Goal: Navigation & Orientation: Understand site structure

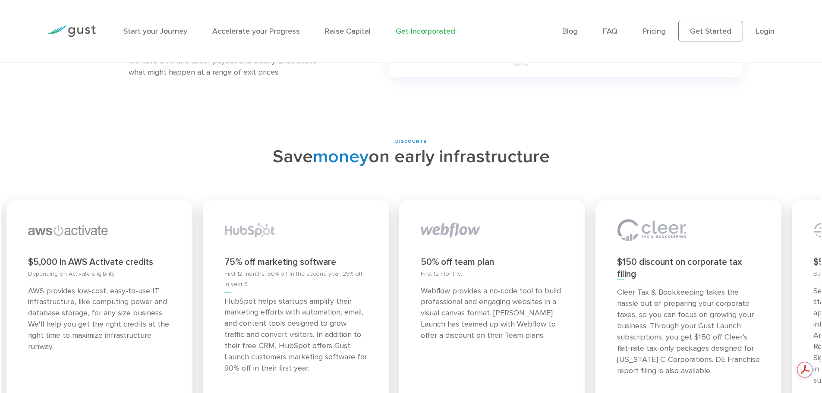
drag, startPoint x: 636, startPoint y: 250, endPoint x: 619, endPoint y: 241, distance: 19.5
click at [619, 241] on div "$150 discount on corporate tax filing Cleer Tax & Bookkeeping takes the hassle …" at bounding box center [689, 332] width 186 height 265
drag, startPoint x: 691, startPoint y: 248, endPoint x: 679, endPoint y: 248, distance: 12.5
click at [679, 287] on p "Cleer Tax & Bookkeeping takes the hassle out of preparing your corporate taxes,…" at bounding box center [693, 331] width 143 height 89
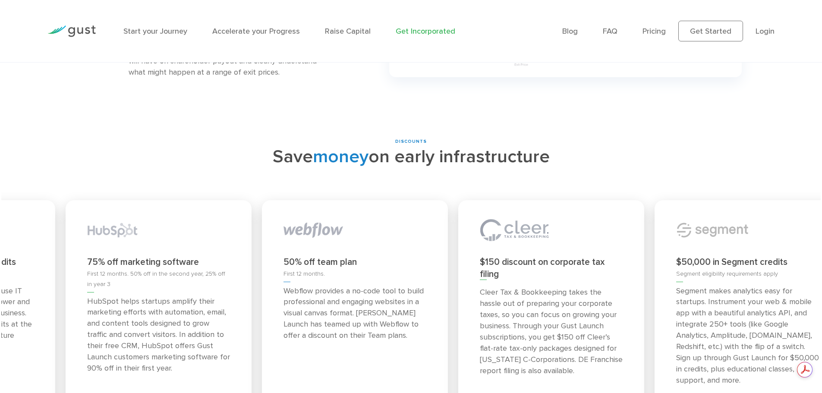
drag, startPoint x: 721, startPoint y: 277, endPoint x: 566, endPoint y: 259, distance: 155.6
click at [566, 287] on p "Cleer Tax & Bookkeeping takes the hassle out of preparing your corporate taxes,…" at bounding box center [551, 331] width 143 height 89
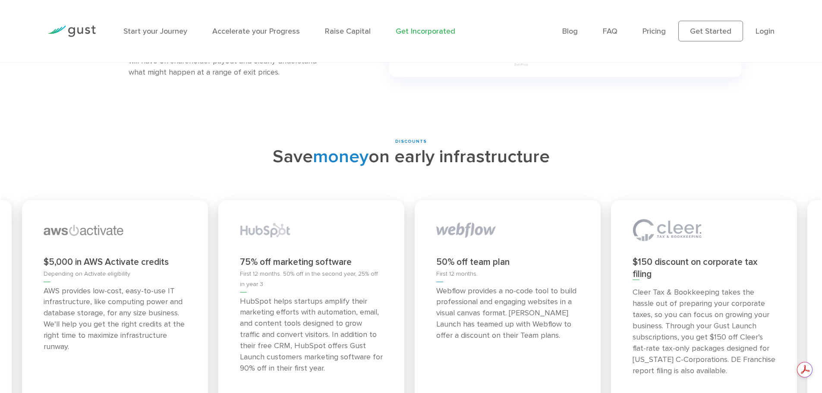
drag, startPoint x: 730, startPoint y: 258, endPoint x: 259, endPoint y: 295, distance: 473.3
drag, startPoint x: 673, startPoint y: 269, endPoint x: 385, endPoint y: 268, distance: 287.9
drag, startPoint x: 650, startPoint y: 243, endPoint x: 403, endPoint y: 257, distance: 247.3
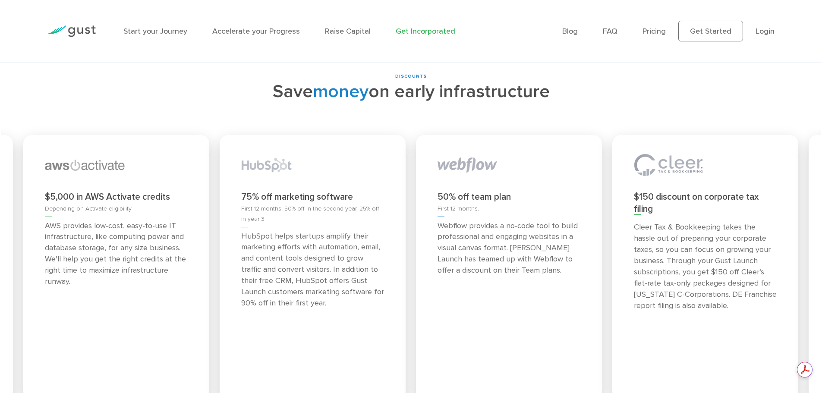
scroll to position [3885, 0]
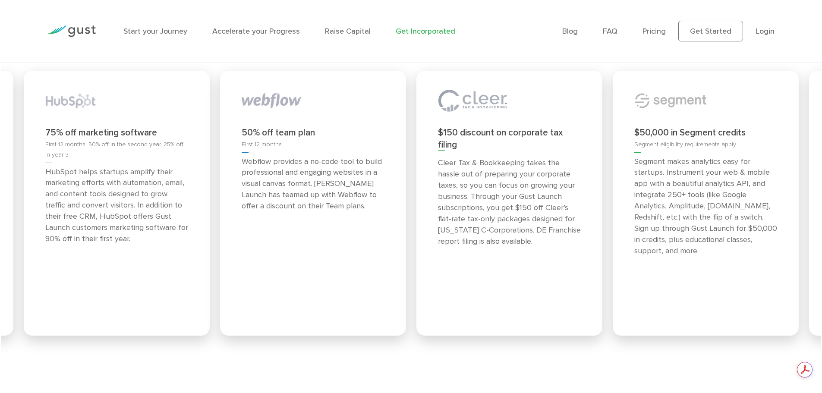
drag, startPoint x: 464, startPoint y: 177, endPoint x: 0, endPoint y: 214, distance: 465.0
click at [0, 214] on div "DISCOUNTS Save money on early infrastructure Priority application for those tha…" at bounding box center [411, 183] width 822 height 349
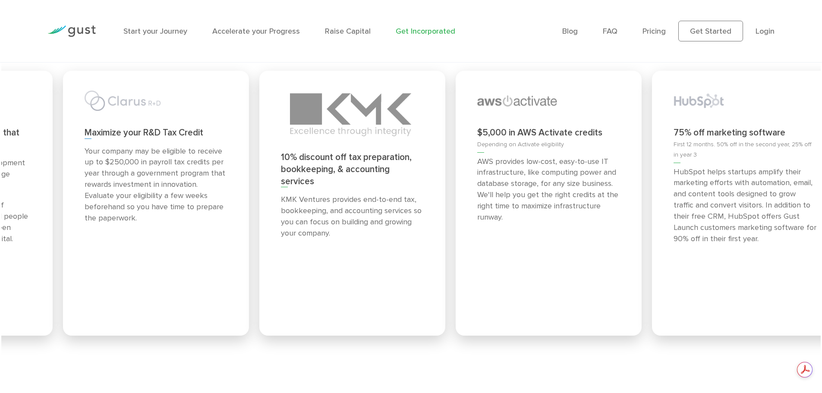
drag, startPoint x: 144, startPoint y: 179, endPoint x: 800, endPoint y: 167, distance: 656.2
click at [802, 167] on p "HubSpot helps startups amplify their marketing efforts with automation, email, …" at bounding box center [745, 206] width 143 height 78
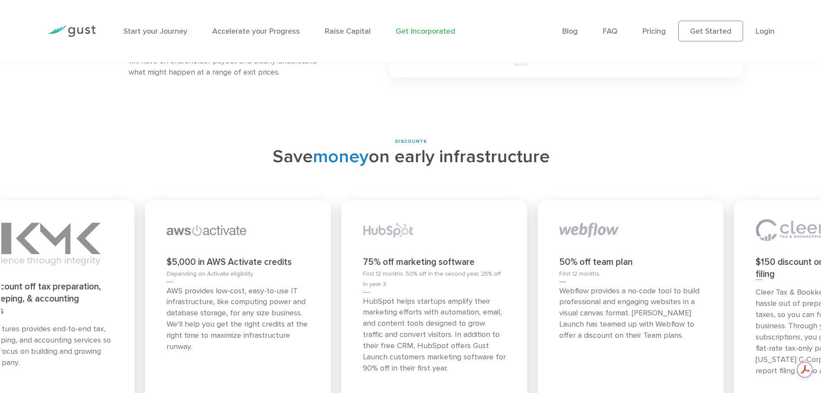
scroll to position [0, 0]
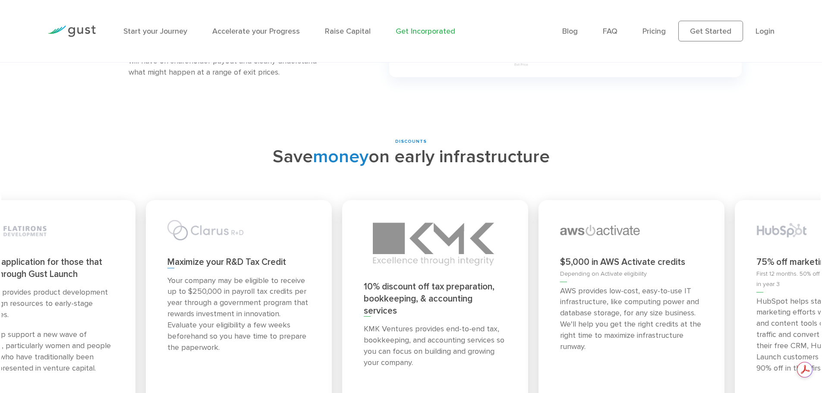
drag, startPoint x: 321, startPoint y: 244, endPoint x: 795, endPoint y: 248, distance: 473.5
click at [795, 248] on div "75% off marketing software First 12 months. 50% off in the second year, 25% off…" at bounding box center [828, 332] width 186 height 265
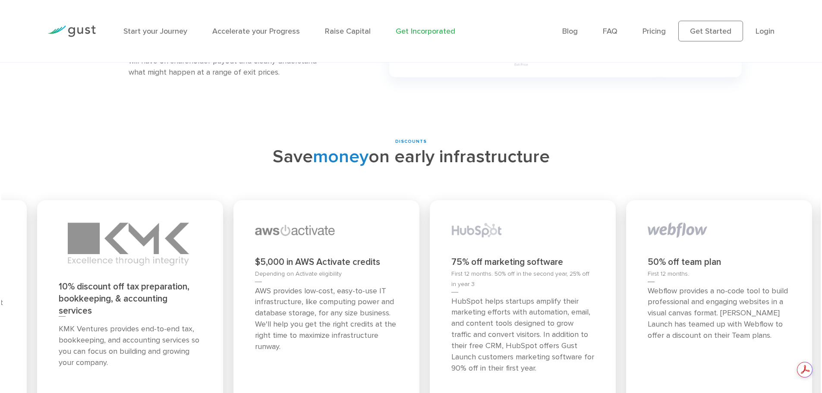
drag, startPoint x: 174, startPoint y: 275, endPoint x: 357, endPoint y: 278, distance: 182.2
click at [223, 275] on div "10% discount off tax preparation, bookkeeping, & accounting services KMK Ventur…" at bounding box center [130, 332] width 186 height 265
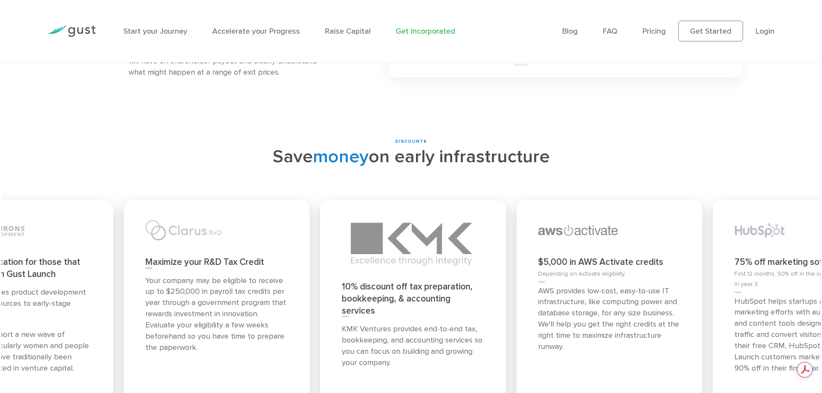
drag, startPoint x: 111, startPoint y: 268, endPoint x: 229, endPoint y: 274, distance: 118.0
click at [220, 275] on p "Your company may be eligible to receive up to $250,000 in payroll tax credits p…" at bounding box center [216, 314] width 143 height 78
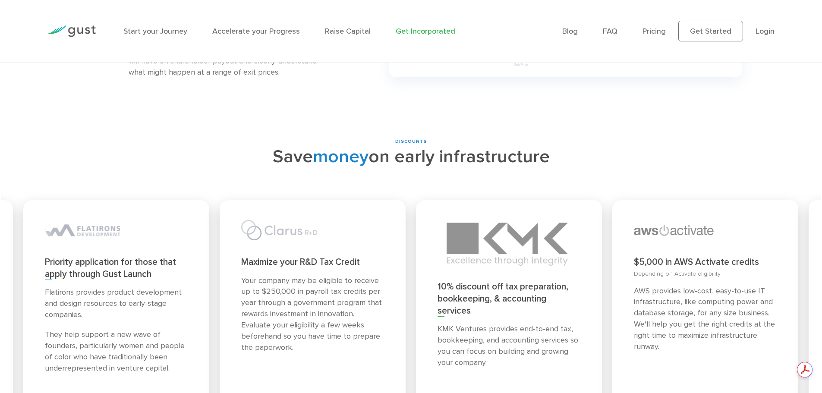
drag, startPoint x: 222, startPoint y: 277, endPoint x: 400, endPoint y: 291, distance: 177.9
click at [384, 291] on p "Your company may be eligible to receive up to $250,000 in payroll tax credits p…" at bounding box center [312, 314] width 143 height 78
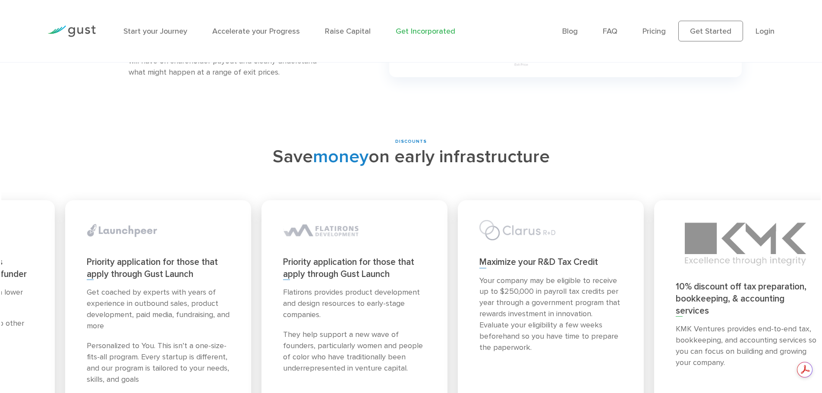
drag, startPoint x: 134, startPoint y: 272, endPoint x: 372, endPoint y: 285, distance: 238.2
click at [372, 287] on div "Flatirons provides product development and design resources to early-stage comp…" at bounding box center [354, 330] width 143 height 87
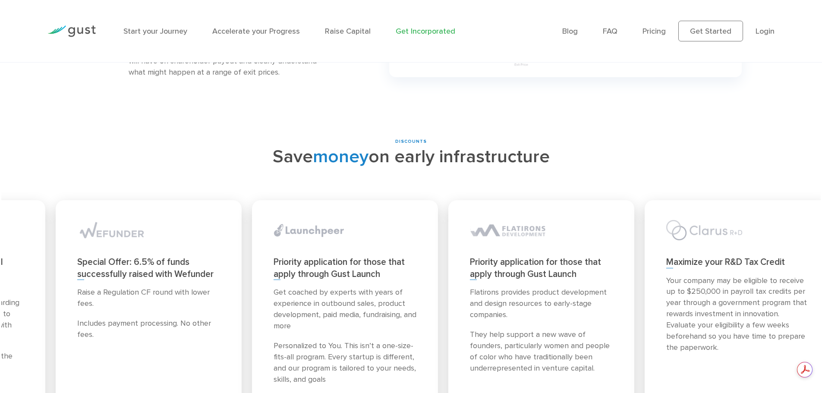
drag, startPoint x: 180, startPoint y: 274, endPoint x: 408, endPoint y: 285, distance: 229.1
click at [408, 287] on p "Get coached by experts with years of experience in outbound sales, product deve…" at bounding box center [345, 309] width 143 height 45
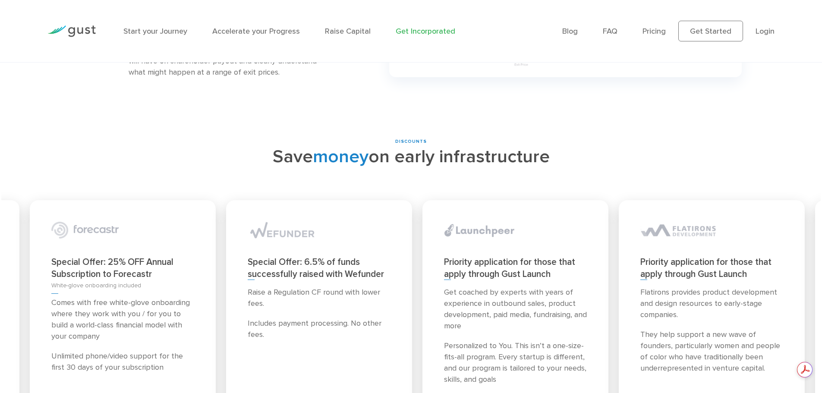
drag, startPoint x: 143, startPoint y: 270, endPoint x: 345, endPoint y: 283, distance: 202.9
click at [345, 287] on div "Raise a Regulation CF round with lower fees. Includes payment processing. No ot…" at bounding box center [319, 314] width 143 height 54
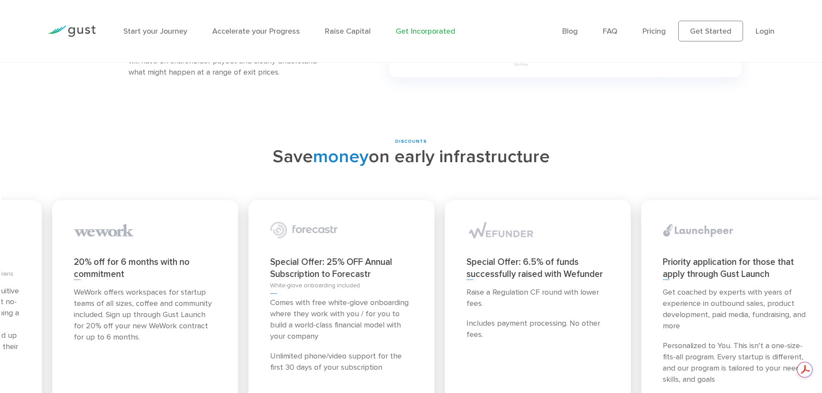
drag, startPoint x: 146, startPoint y: 269, endPoint x: 366, endPoint y: 278, distance: 219.9
click at [366, 297] on p "Comes with free white-glove onboarding where they work with you / for you to bu…" at bounding box center [341, 319] width 143 height 45
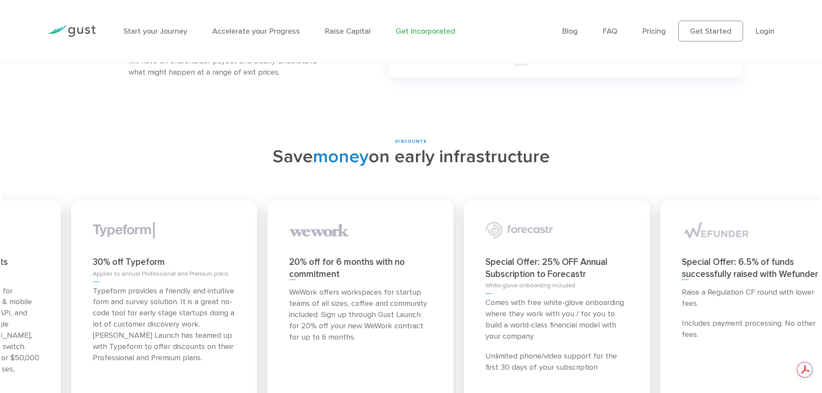
drag, startPoint x: 190, startPoint y: 283, endPoint x: 388, endPoint y: 293, distance: 197.5
click at [388, 293] on p "WeWork offers workspaces for startup teams of all sizes, coffee and community i…" at bounding box center [360, 315] width 143 height 56
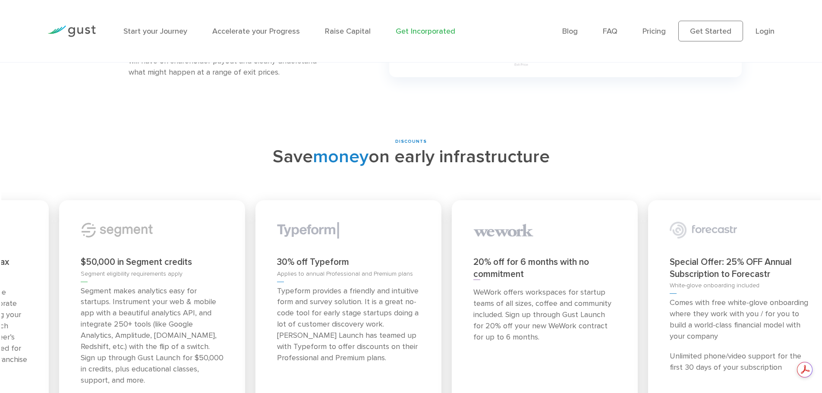
drag, startPoint x: 161, startPoint y: 275, endPoint x: 402, endPoint y: 283, distance: 241.0
click at [402, 286] on p "Typeform provides a friendly and intuitive form and survey solution. It is a gr…" at bounding box center [348, 325] width 143 height 78
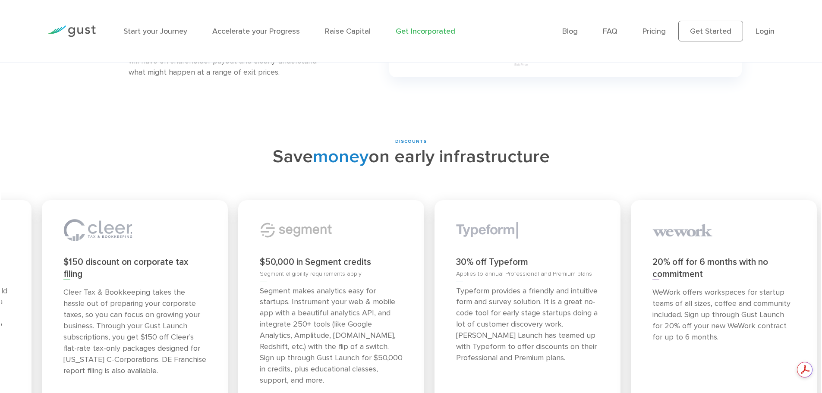
drag, startPoint x: 155, startPoint y: 277, endPoint x: 369, endPoint y: 285, distance: 214.7
click at [369, 286] on p "Segment makes analytics easy for startups. Instrument your web & mobile app wit…" at bounding box center [331, 336] width 143 height 101
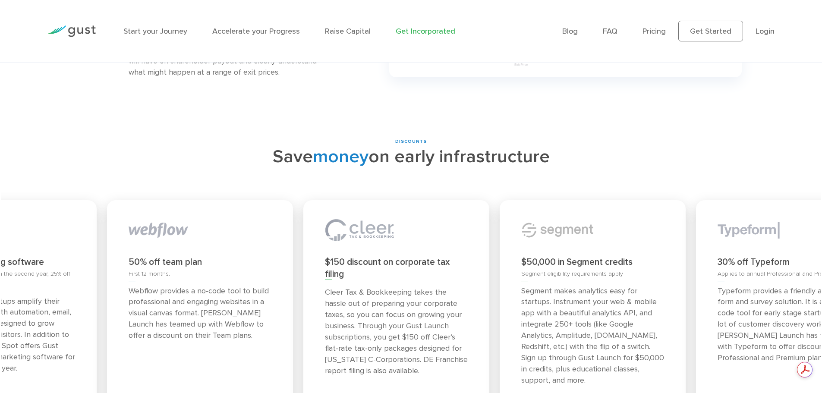
drag, startPoint x: 175, startPoint y: 275, endPoint x: 477, endPoint y: 279, distance: 301.7
click at [453, 287] on p "Cleer Tax & Bookkeeping takes the hassle out of preparing your corporate taxes,…" at bounding box center [396, 331] width 143 height 89
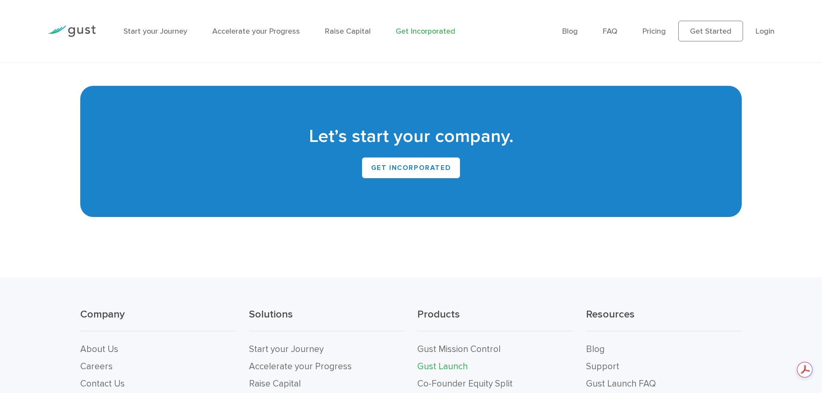
scroll to position [5352, 0]
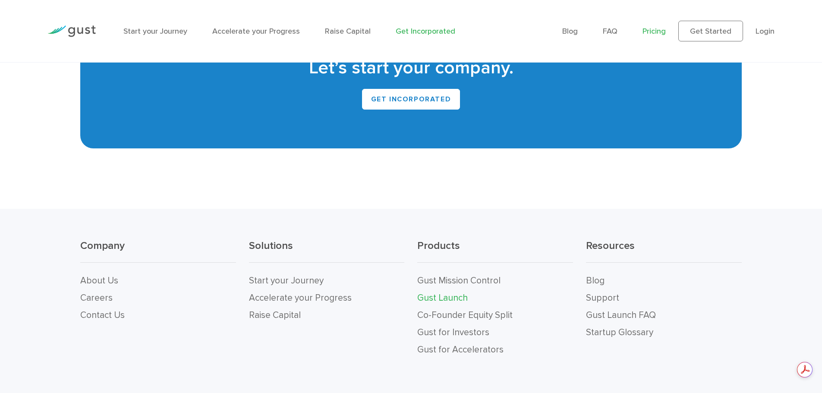
click at [653, 29] on link "Pricing" at bounding box center [654, 31] width 23 height 9
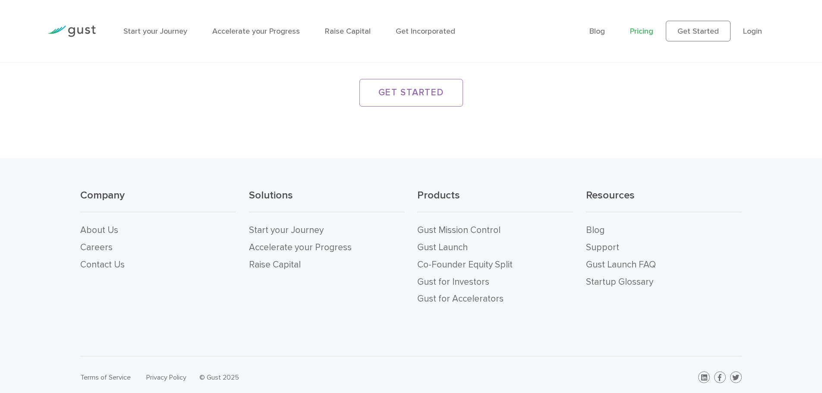
scroll to position [1699, 0]
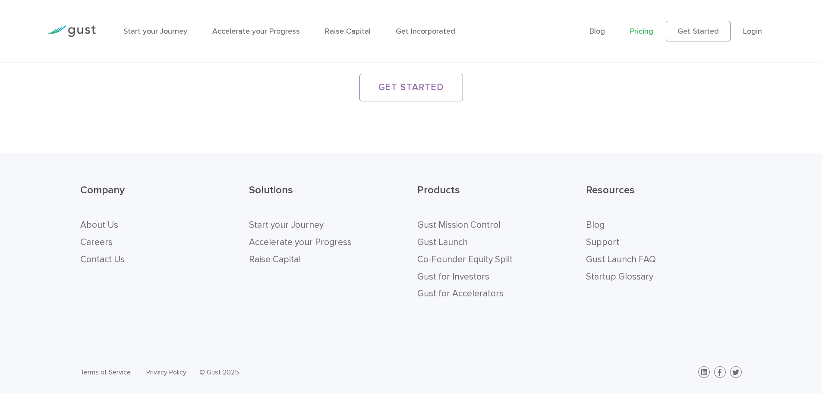
click at [88, 30] on img at bounding box center [71, 31] width 48 height 12
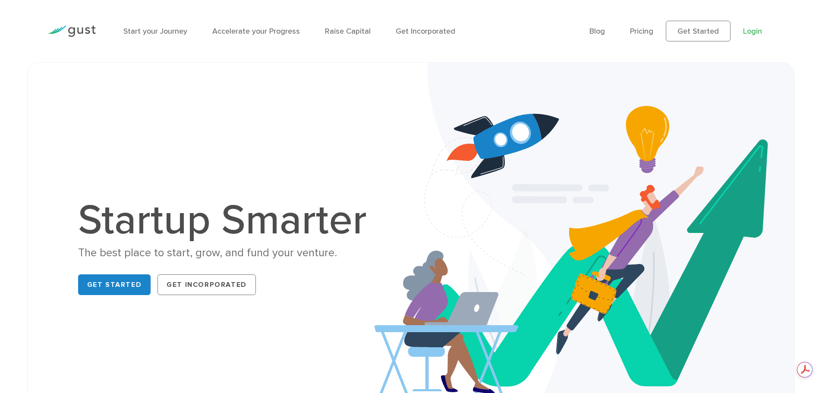
click at [756, 32] on link "Login" at bounding box center [752, 31] width 19 height 9
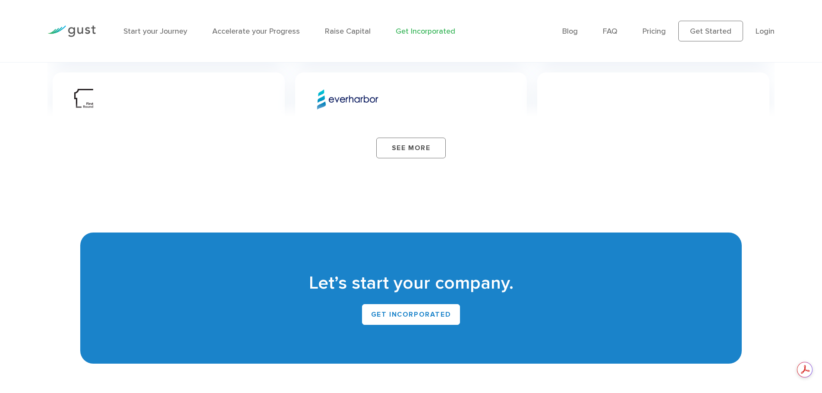
scroll to position [5352, 0]
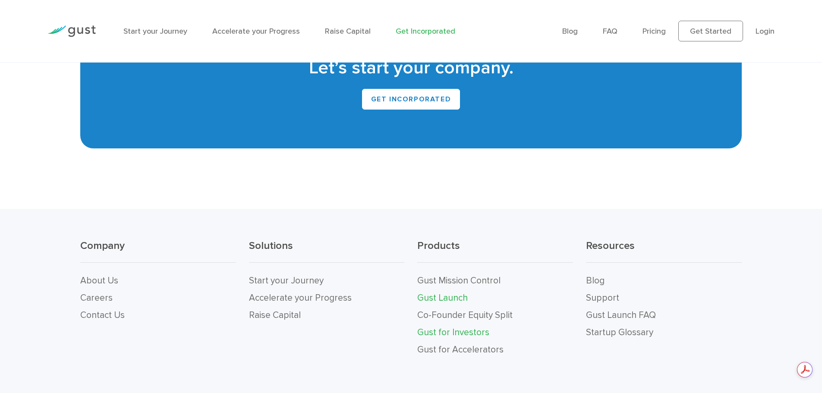
click at [461, 327] on link "Gust for Investors" at bounding box center [453, 332] width 72 height 11
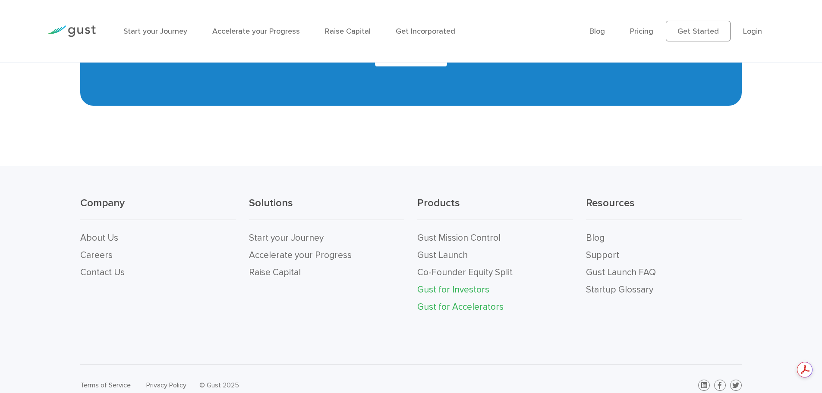
scroll to position [2281, 0]
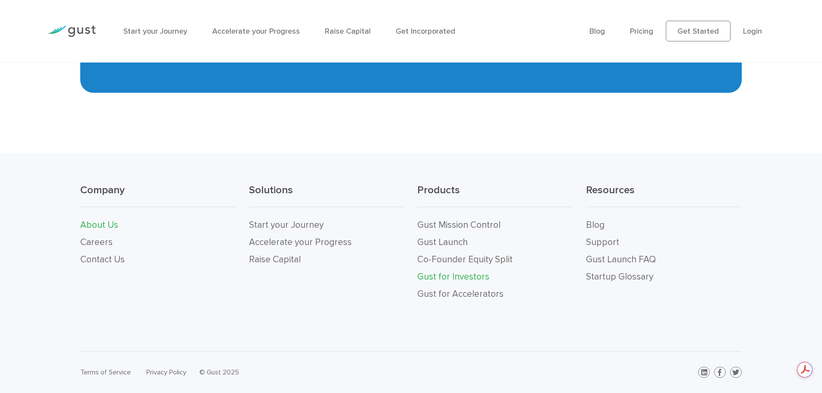
click at [103, 222] on link "About Us" at bounding box center [99, 225] width 38 height 11
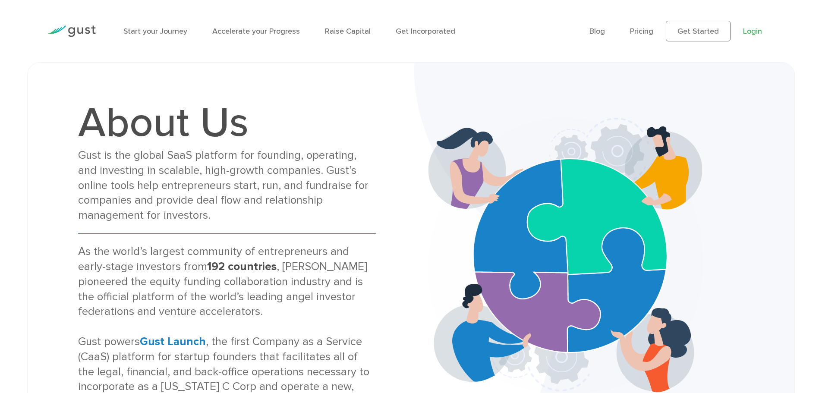
click at [746, 32] on link "Login" at bounding box center [752, 31] width 19 height 9
